Goal: Task Accomplishment & Management: Use online tool/utility

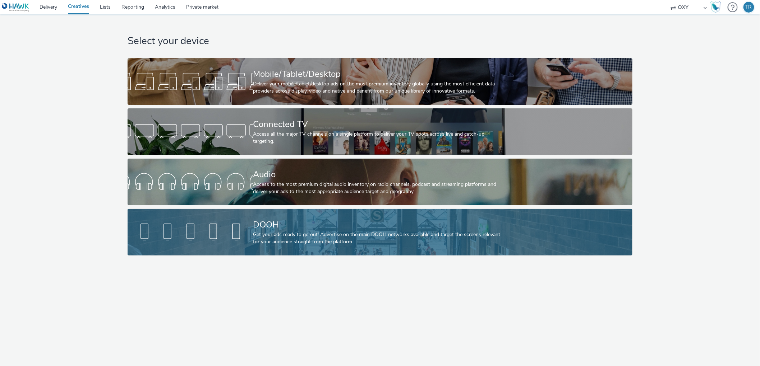
click at [252, 241] on div at bounding box center [189, 232] width 125 height 23
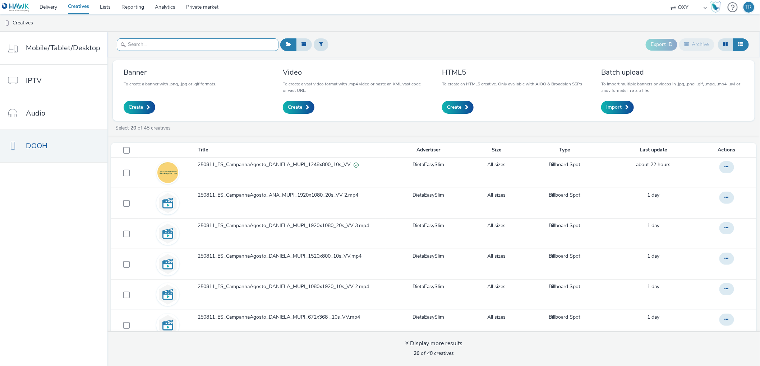
click at [160, 46] on input "text" at bounding box center [198, 44] width 162 height 13
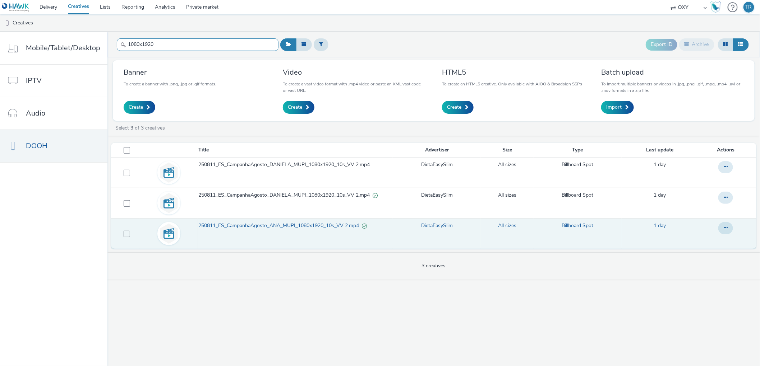
type input "1080x1920"
click at [299, 226] on span "250811_ES_CampanhaAgosto_ANA_MUPI_1080x1920_10s_VV 2.mp4" at bounding box center [279, 225] width 163 height 7
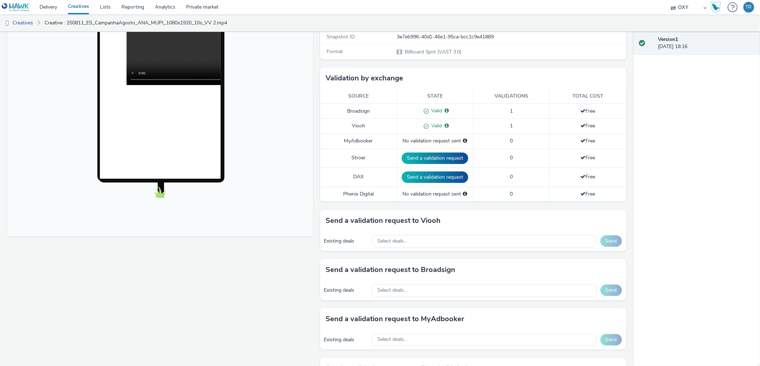
scroll to position [144, 0]
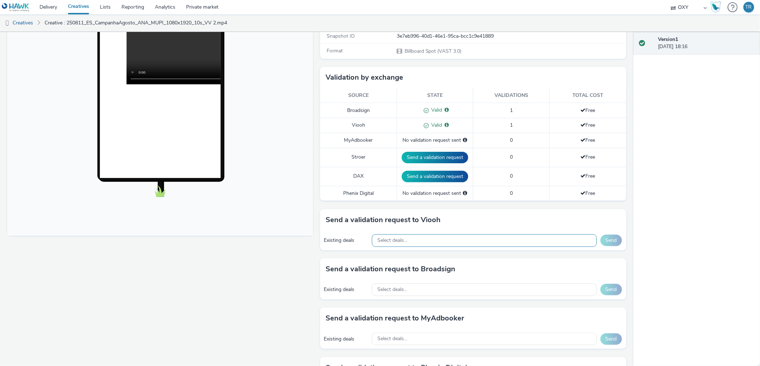
click at [469, 242] on div "Select deals..." at bounding box center [484, 240] width 225 height 13
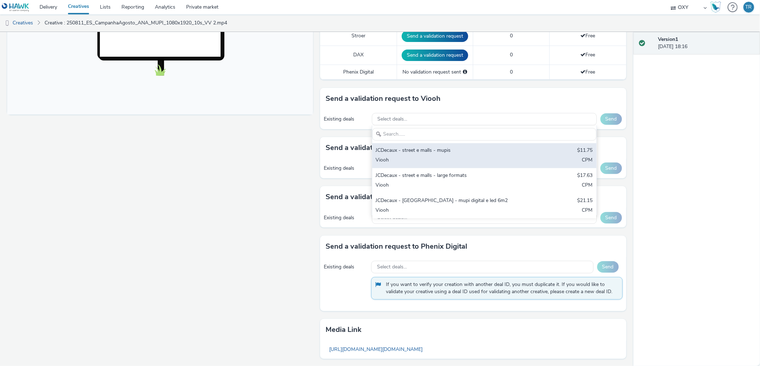
scroll to position [266, 0]
click at [439, 152] on div "JCDecaux - street e malls - mupis" at bounding box center [448, 150] width 144 height 8
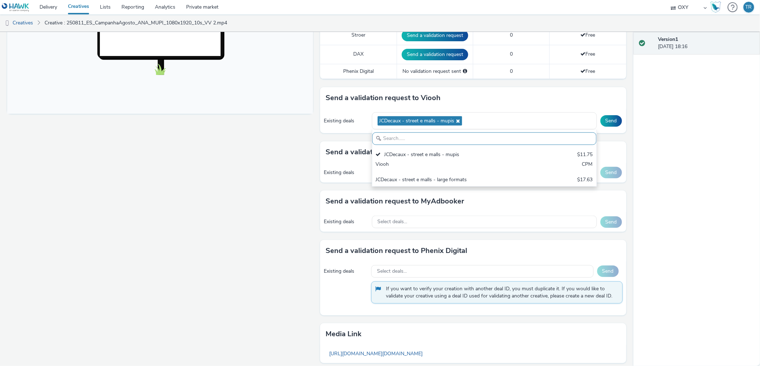
click at [703, 152] on div "Version 1 [DATE] 18:16" at bounding box center [696, 199] width 127 height 334
click at [614, 122] on button "Send" at bounding box center [611, 120] width 22 height 11
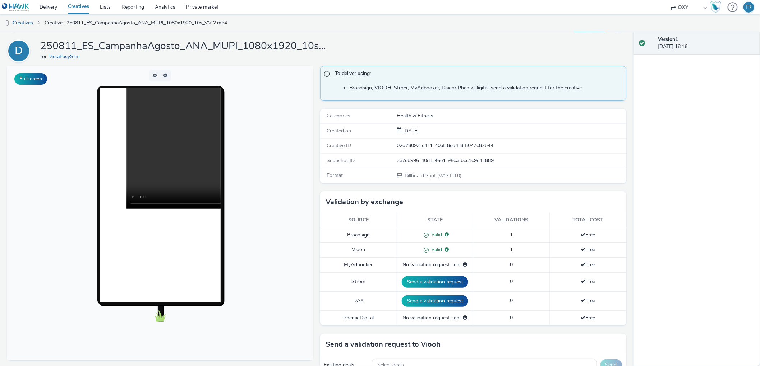
scroll to position [0, 0]
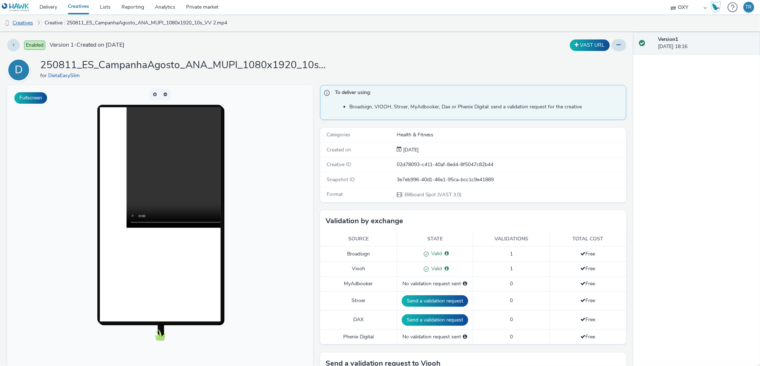
click at [28, 22] on link "Creatives" at bounding box center [18, 22] width 37 height 17
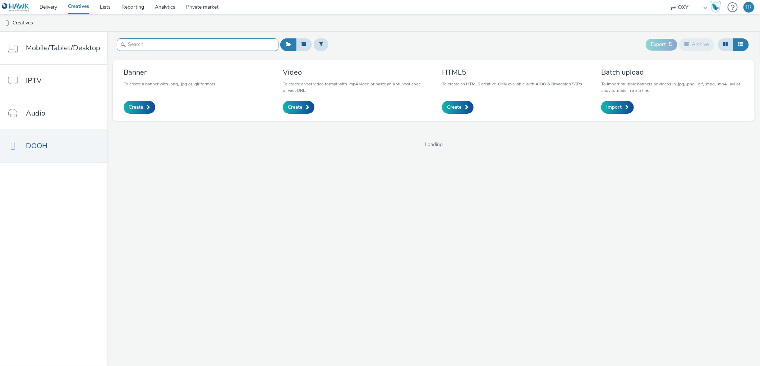
click at [157, 45] on input "text" at bounding box center [198, 44] width 162 height 13
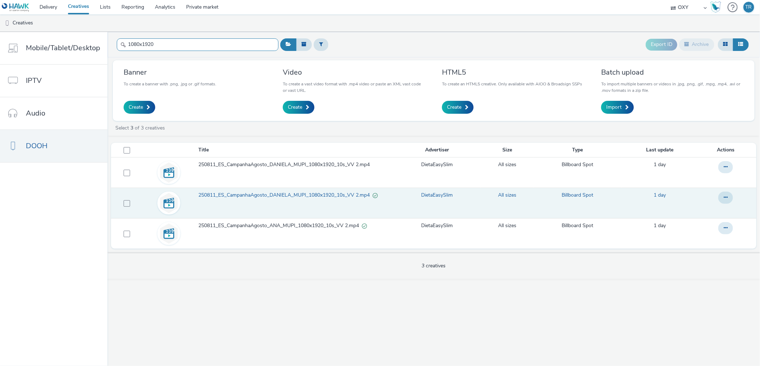
type input "1080x1920"
click at [286, 195] on span "250811_ES_CampanhaAgosto_DANIELA_MUPI_1080x1920_10s_VV 2.mp4" at bounding box center [285, 195] width 174 height 7
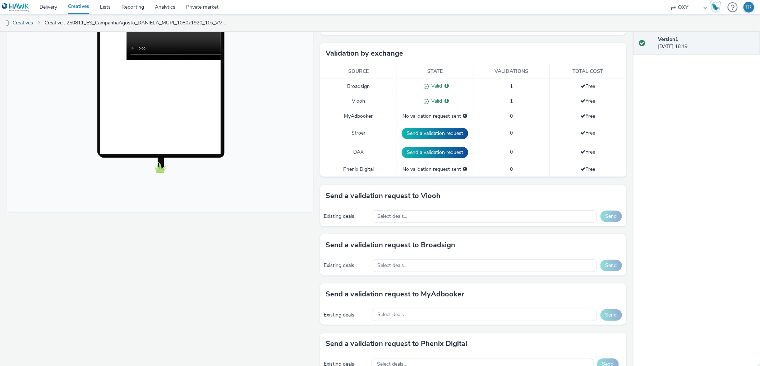
scroll to position [169, 0]
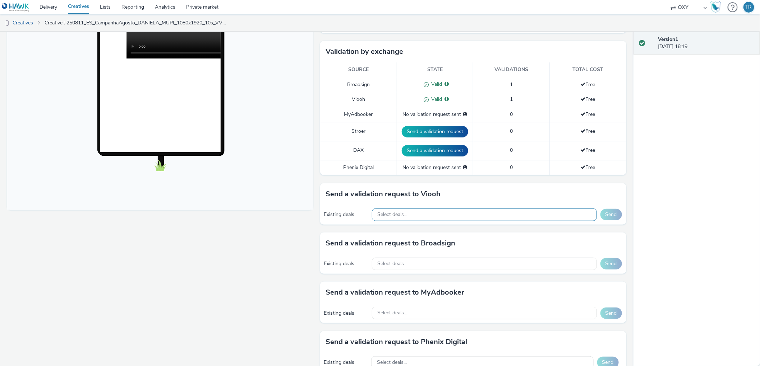
click at [380, 214] on span "Select deals..." at bounding box center [392, 215] width 30 height 6
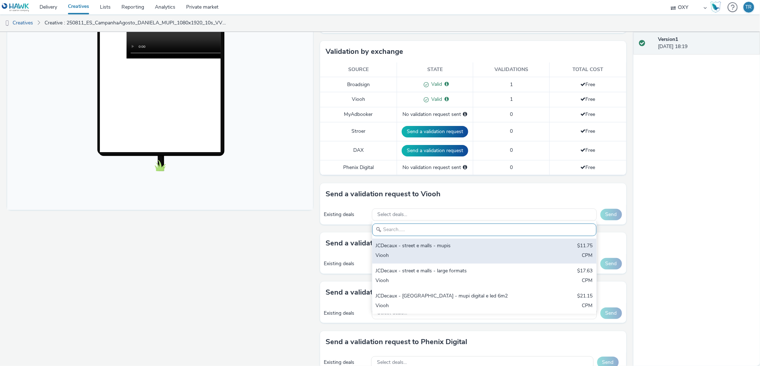
click at [403, 250] on div "JCDecaux - street e malls - mupis" at bounding box center [448, 246] width 144 height 8
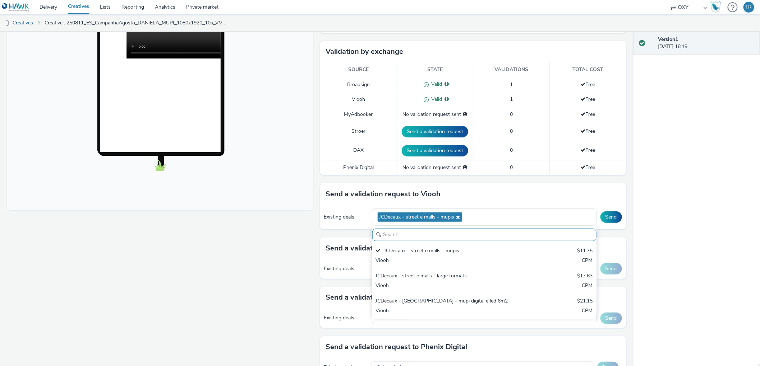
click at [628, 228] on div "Enabled Version 1 - Created on [DATE] VAST URL D 250811_ES_CampanhaAgosto_DANIE…" at bounding box center [316, 199] width 633 height 334
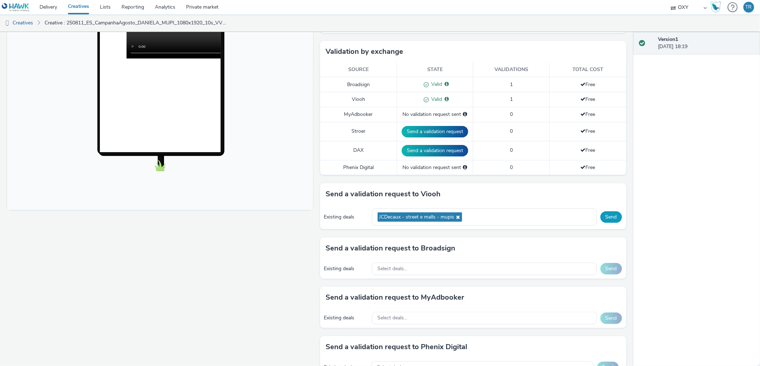
click at [616, 217] on button "Send" at bounding box center [611, 217] width 22 height 11
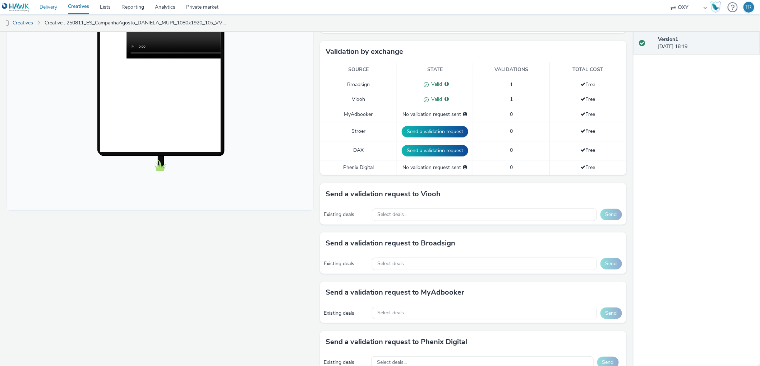
click at [42, 7] on link "Delivery" at bounding box center [48, 7] width 28 height 14
